Goal: Task Accomplishment & Management: Manage account settings

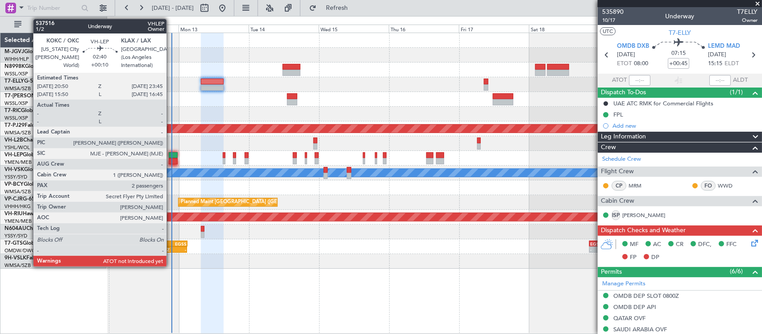
click at [171, 157] on div at bounding box center [173, 155] width 9 height 6
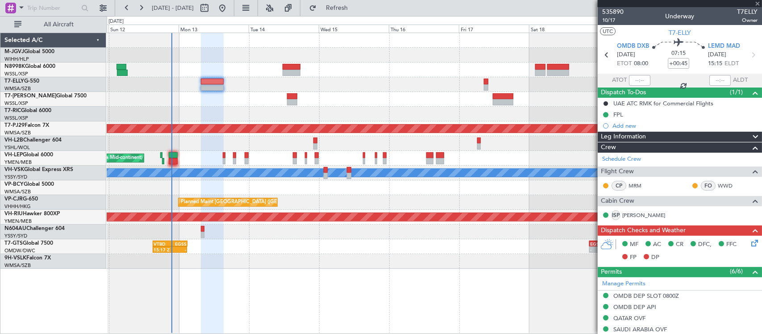
type input "+00:10"
type input "2"
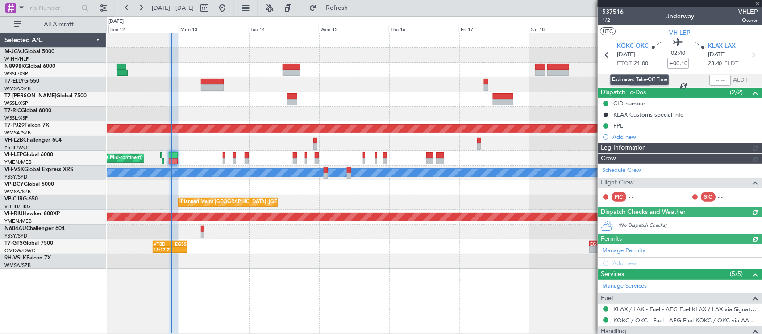
type input "[PERSON_NAME] (KYA)"
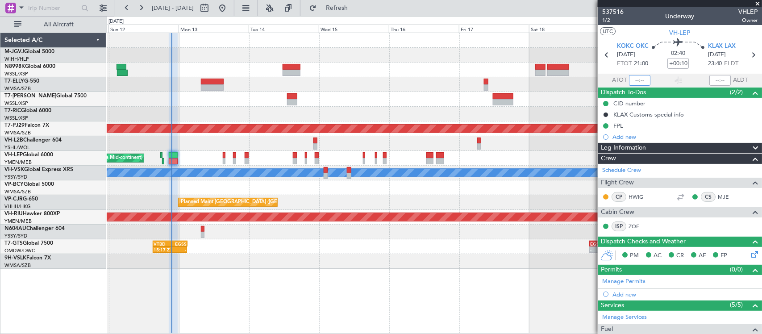
click at [641, 79] on input "text" at bounding box center [639, 80] width 21 height 11
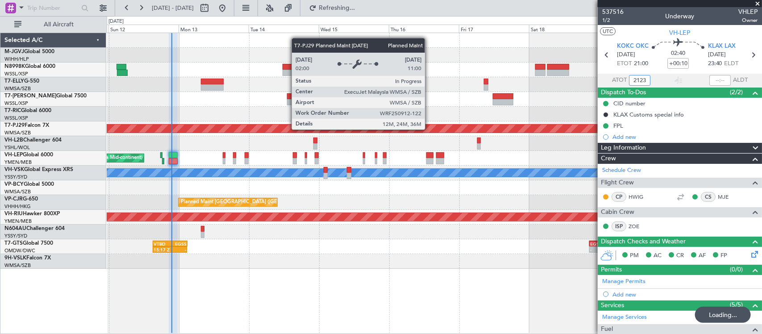
type input "2123"
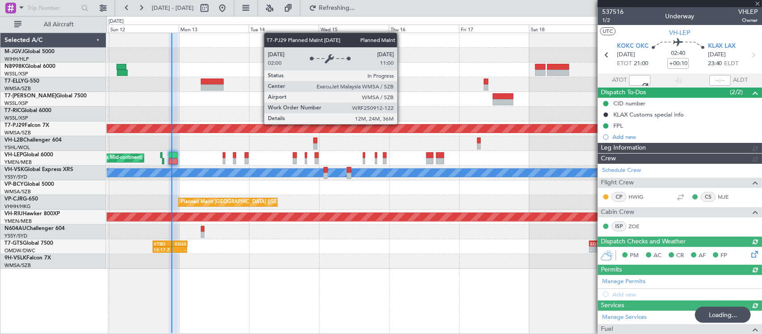
type input "21:23"
type input "[PERSON_NAME] (KYA)"
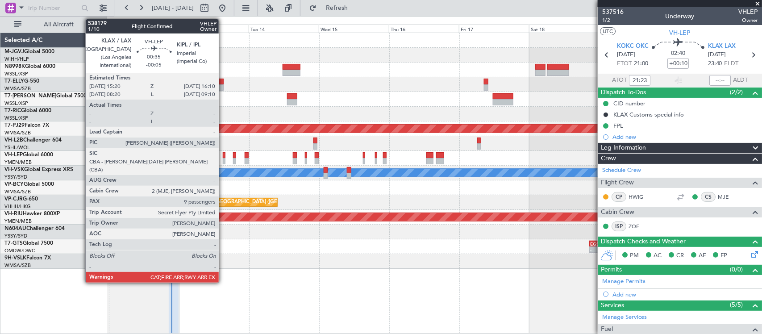
click at [223, 161] on div at bounding box center [224, 161] width 3 height 6
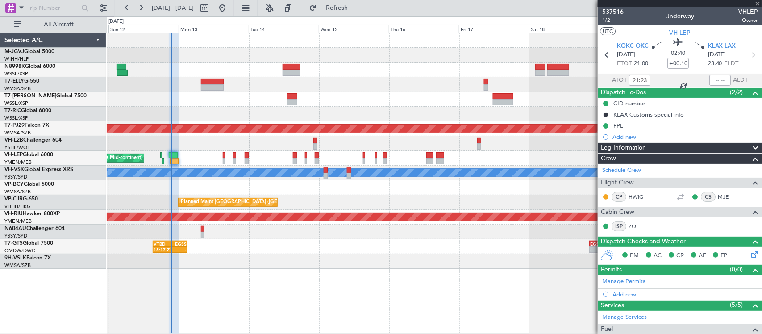
type input "-00:05"
type input "9"
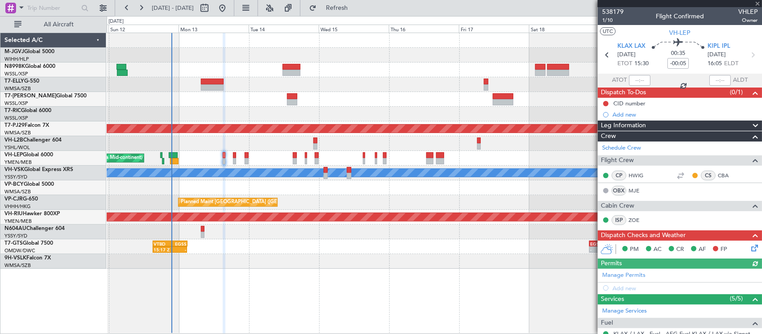
click at [625, 112] on div "Add new" at bounding box center [684, 115] width 145 height 8
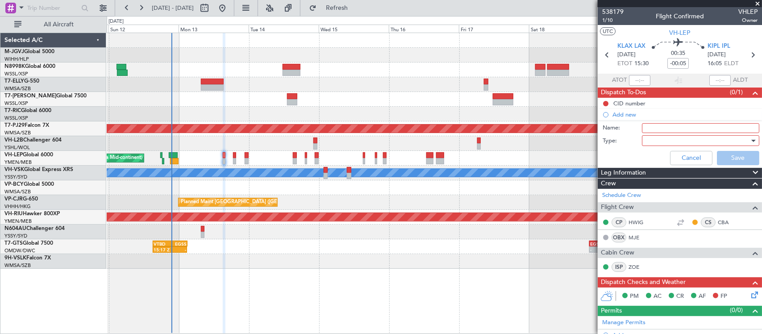
click at [655, 128] on input "Name:" at bounding box center [700, 128] width 117 height 10
type input "FPL"
click at [664, 144] on div at bounding box center [697, 140] width 104 height 13
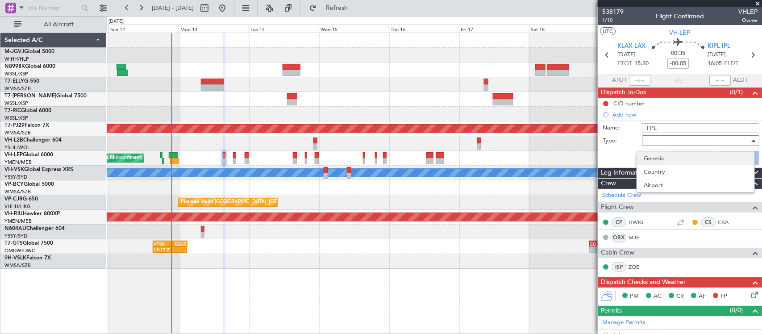
click at [667, 158] on span "Generic" at bounding box center [695, 158] width 103 height 13
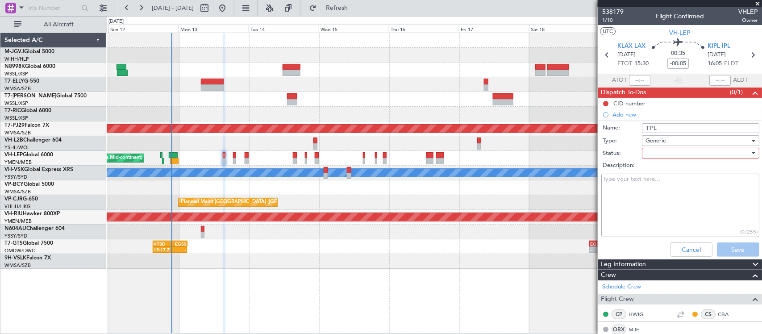
click at [666, 155] on div at bounding box center [697, 152] width 104 height 13
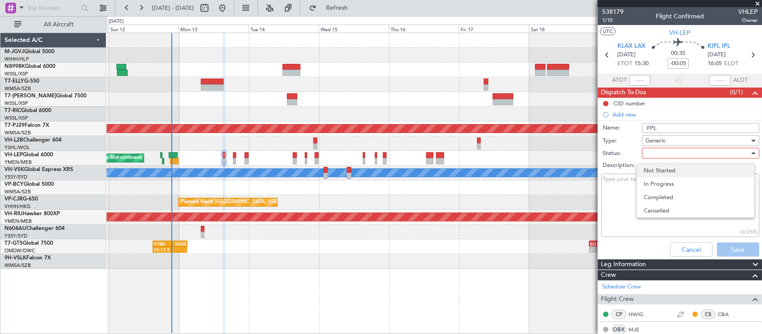
click at [657, 173] on span "Not Started" at bounding box center [695, 170] width 103 height 13
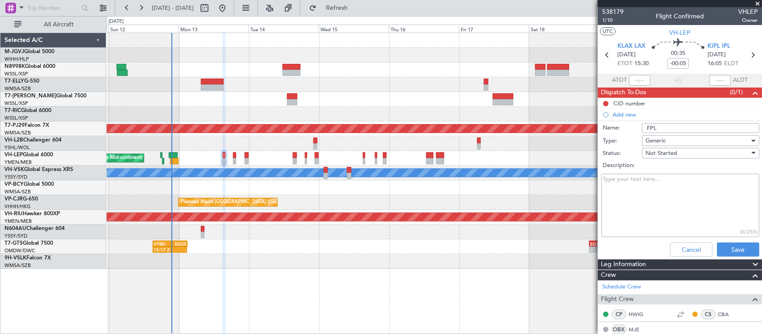
click at [648, 181] on textarea "Description:" at bounding box center [680, 206] width 158 height 64
click at [636, 182] on textarea "24000lbs tanker" at bounding box center [680, 206] width 158 height 64
click at [636, 181] on textarea "24000lbs tanker" at bounding box center [680, 206] width 158 height 64
type textarea "24000lbs"
click at [733, 249] on button "Save" at bounding box center [738, 249] width 42 height 14
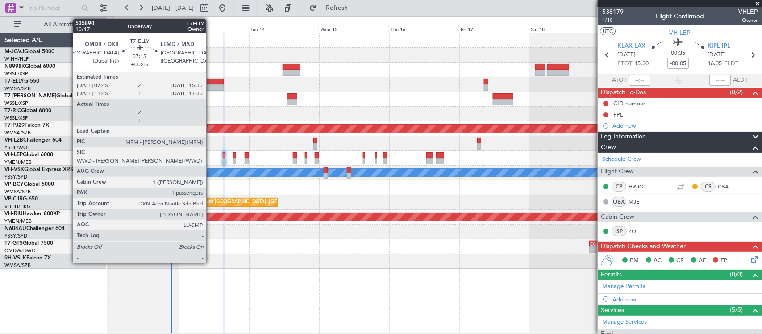
click at [211, 80] on div at bounding box center [212, 82] width 23 height 6
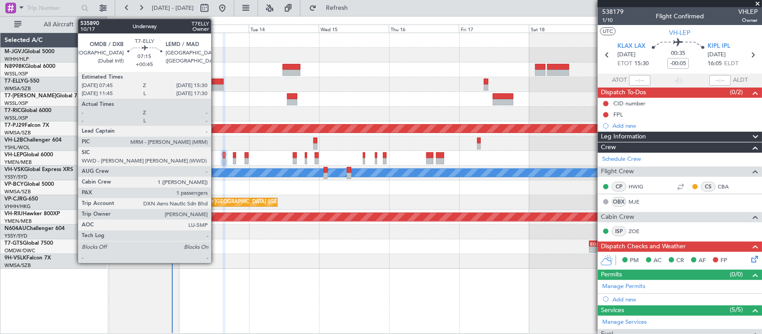
click at [215, 80] on div at bounding box center [212, 82] width 23 height 6
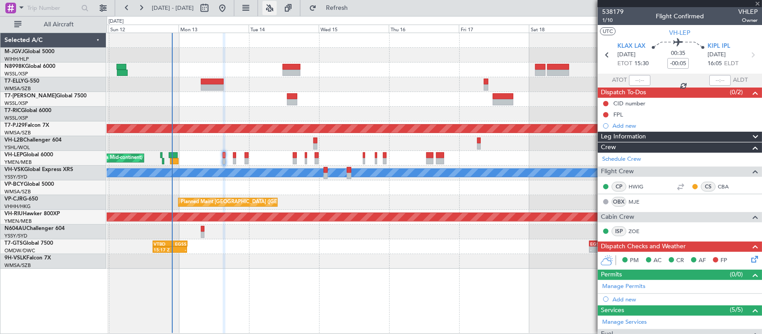
type input "+00:45"
type input "1"
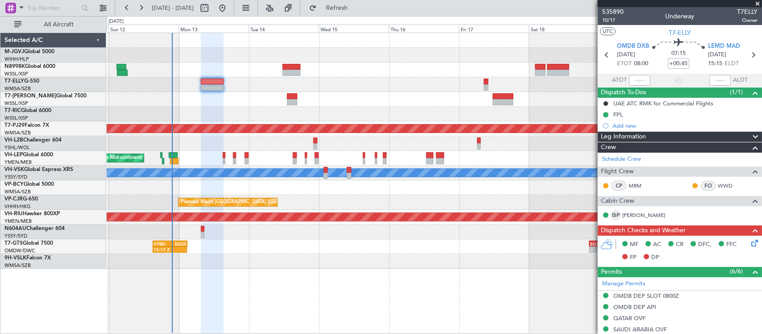
click at [749, 242] on icon at bounding box center [752, 241] width 7 height 7
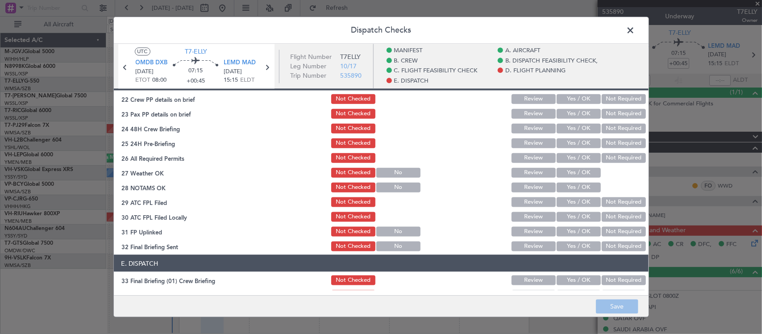
scroll to position [372, 0]
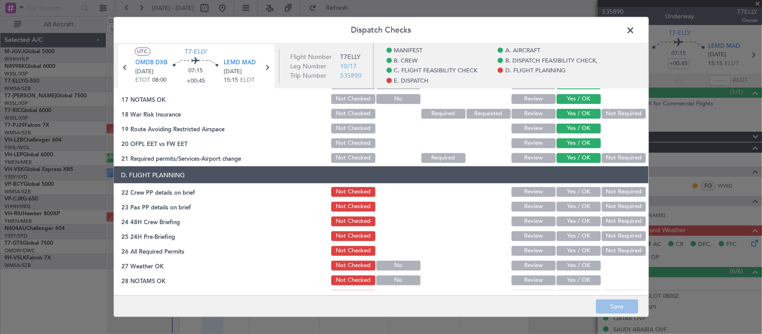
click at [575, 188] on button "Yes / OK" at bounding box center [578, 192] width 44 height 10
click at [574, 199] on section "D. FLIGHT PLANNING 22 Crew PP details on brief Not Checked Review Yes / OK Not …" at bounding box center [381, 255] width 535 height 179
click at [574, 203] on button "Yes / OK" at bounding box center [578, 206] width 44 height 10
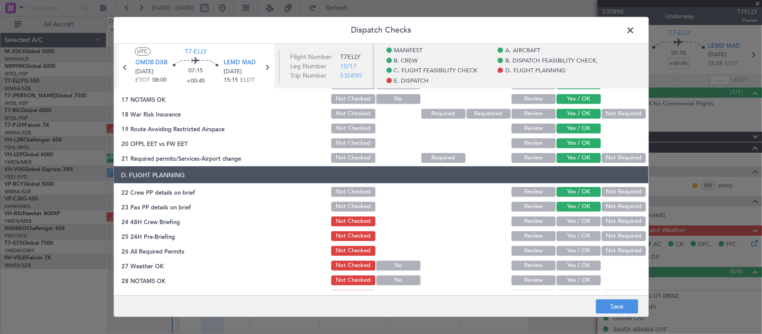
click at [602, 223] on button "Not Required" at bounding box center [624, 221] width 44 height 10
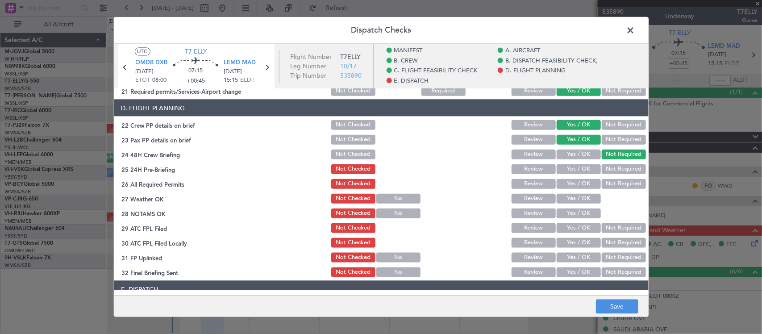
scroll to position [465, 0]
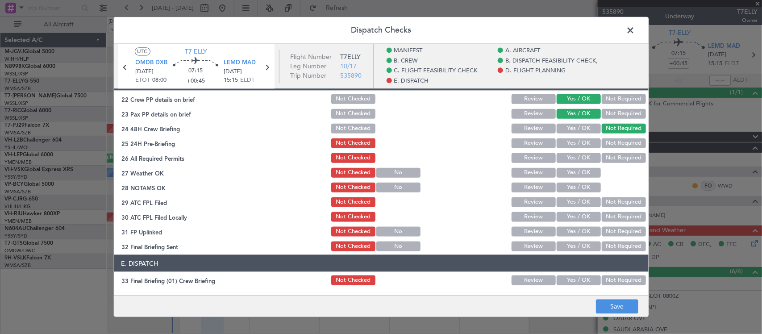
click at [566, 144] on button "Yes / OK" at bounding box center [578, 143] width 44 height 10
click at [567, 155] on button "Yes / OK" at bounding box center [578, 158] width 44 height 10
click at [569, 171] on button "Yes / OK" at bounding box center [578, 172] width 44 height 10
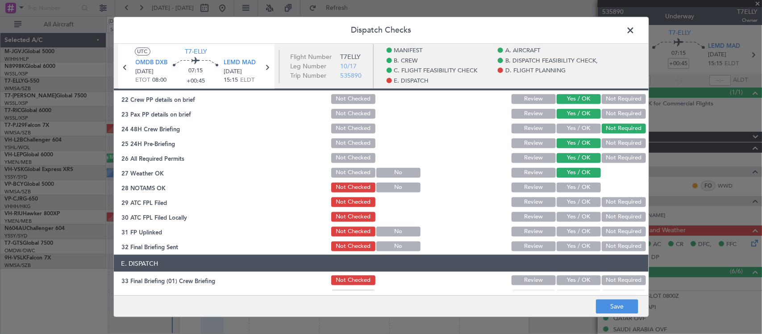
click at [571, 186] on button "Yes / OK" at bounding box center [578, 187] width 44 height 10
click at [574, 200] on button "Yes / OK" at bounding box center [578, 202] width 44 height 10
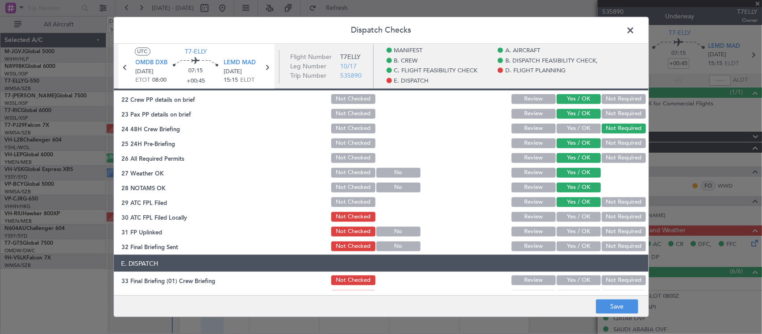
click at [602, 213] on button "Not Required" at bounding box center [624, 217] width 44 height 10
click at [534, 230] on button "Review" at bounding box center [533, 231] width 44 height 10
click at [568, 228] on button "Yes / OK" at bounding box center [578, 231] width 44 height 10
click at [514, 249] on button "Review" at bounding box center [533, 246] width 44 height 10
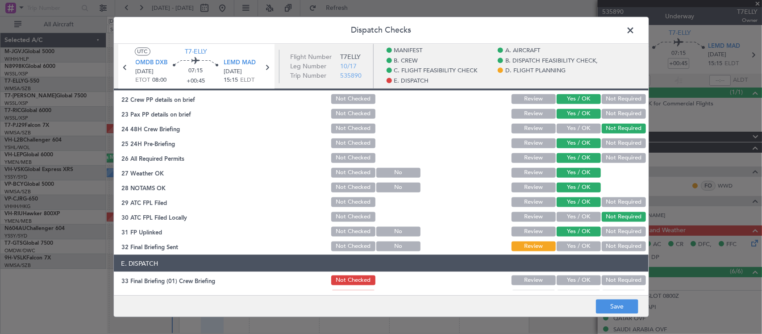
click at [563, 281] on button "Yes / OK" at bounding box center [578, 280] width 44 height 10
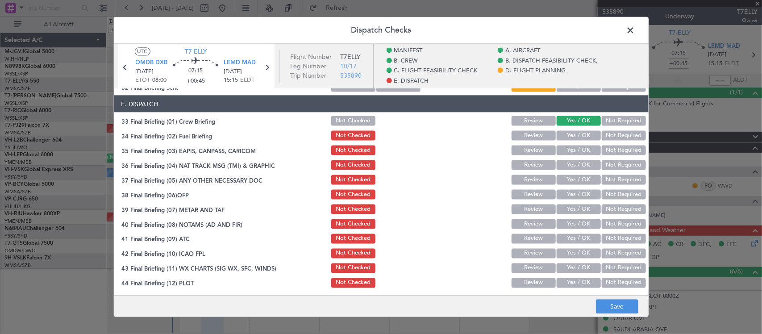
click at [578, 132] on button "Yes / OK" at bounding box center [578, 135] width 44 height 10
click at [605, 149] on button "Not Required" at bounding box center [624, 150] width 44 height 10
click at [605, 168] on button "Not Required" at bounding box center [624, 165] width 44 height 10
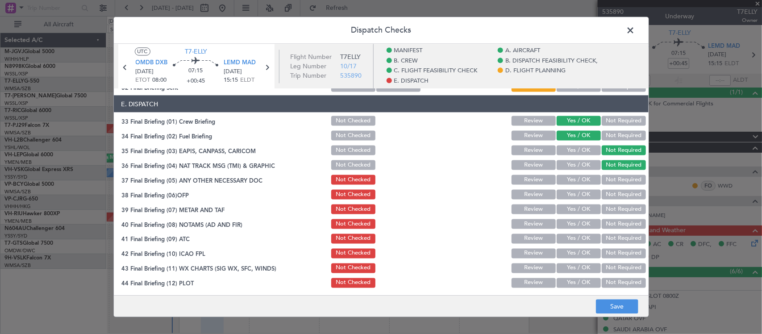
click at [606, 178] on button "Not Required" at bounding box center [624, 179] width 44 height 10
click at [585, 195] on button "Yes / OK" at bounding box center [578, 194] width 44 height 10
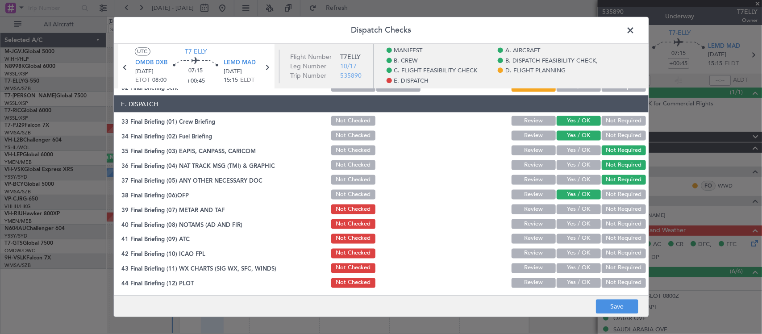
click at [581, 204] on button "Yes / OK" at bounding box center [578, 209] width 44 height 10
click at [580, 223] on button "Yes / OK" at bounding box center [578, 224] width 44 height 10
drag, startPoint x: 579, startPoint y: 237, endPoint x: 578, endPoint y: 243, distance: 6.3
click at [578, 237] on button "Yes / OK" at bounding box center [578, 238] width 44 height 10
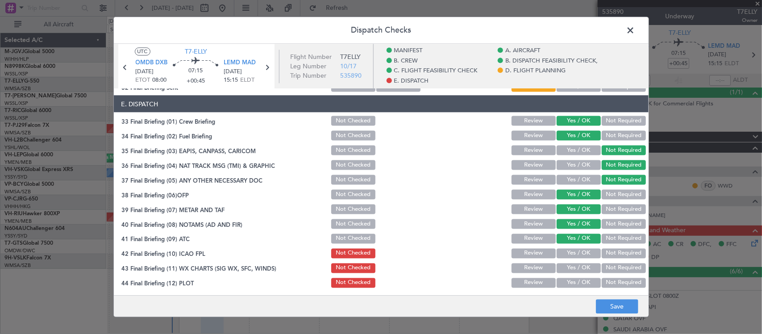
click at [578, 256] on button "Yes / OK" at bounding box center [578, 253] width 44 height 10
click at [578, 263] on button "Yes / OK" at bounding box center [578, 268] width 44 height 10
click at [581, 280] on button "Yes / OK" at bounding box center [578, 283] width 44 height 10
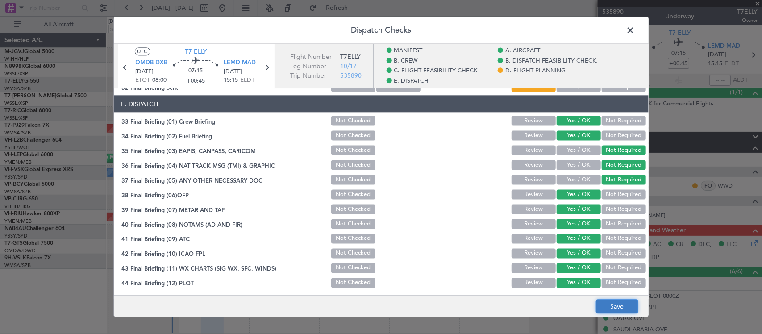
click at [610, 303] on button "Save" at bounding box center [617, 306] width 42 height 14
click at [635, 28] on span at bounding box center [635, 33] width 0 height 18
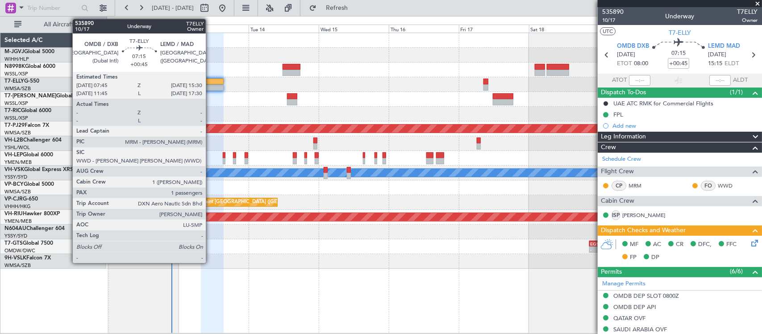
click at [210, 83] on div at bounding box center [212, 82] width 23 height 6
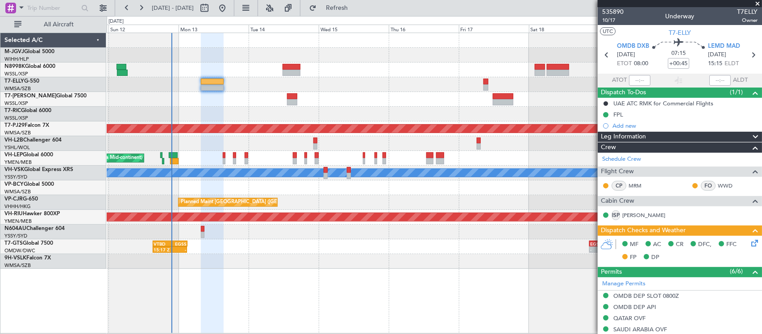
type input "[PERSON_NAME] (BTA)"
click at [749, 241] on icon at bounding box center [752, 241] width 7 height 7
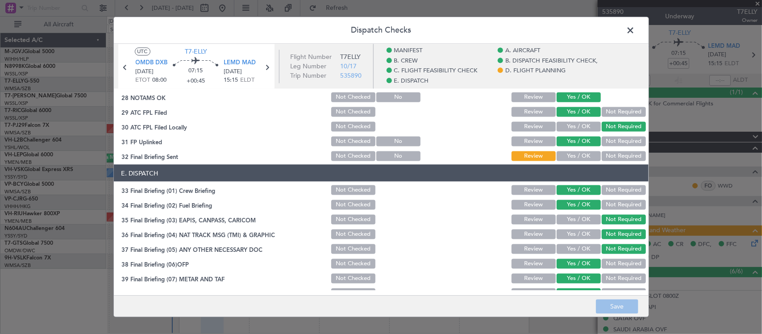
scroll to position [531, 0]
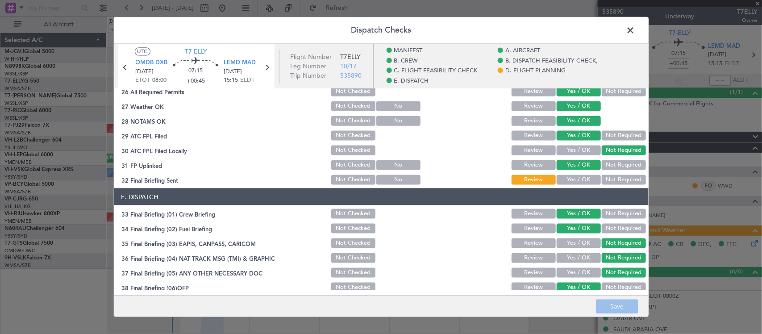
click at [572, 184] on div "Yes / OK" at bounding box center [577, 179] width 45 height 12
click at [577, 177] on button "Yes / OK" at bounding box center [578, 179] width 44 height 10
click at [610, 304] on button "Save" at bounding box center [617, 306] width 42 height 14
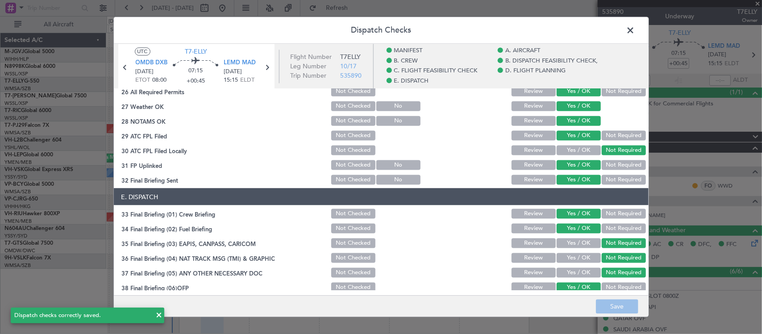
click at [635, 30] on span at bounding box center [635, 33] width 0 height 18
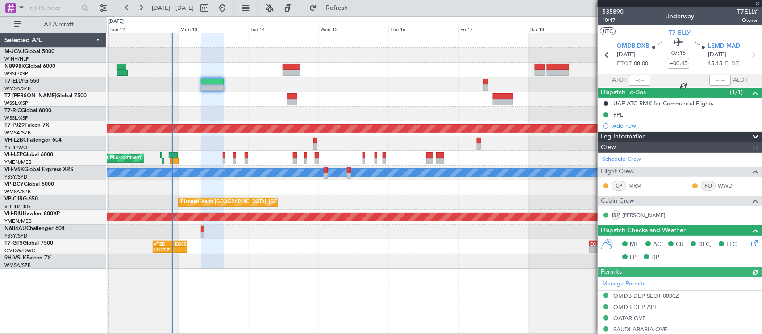
type input "[PERSON_NAME] (BTA)"
